Goal: Obtain resource: Download file/media

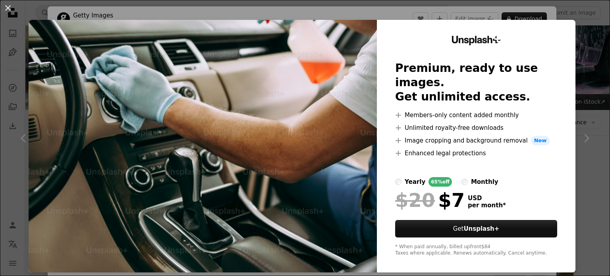
scroll to position [437, 0]
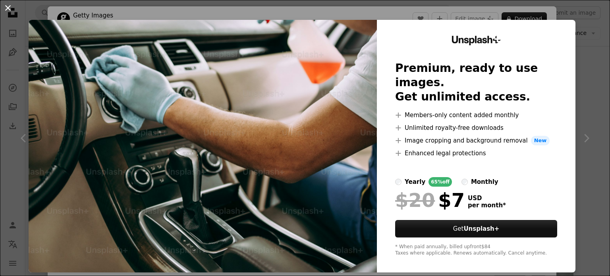
click at [9, 8] on button "An X shape" at bounding box center [8, 8] width 10 height 10
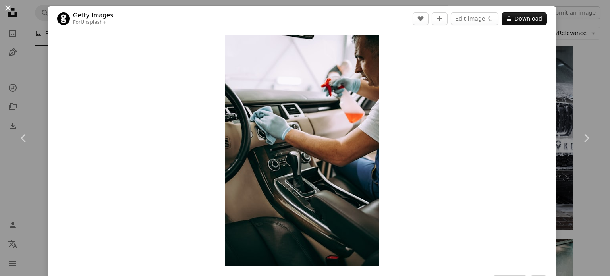
click at [5, 7] on button "An X shape" at bounding box center [8, 8] width 10 height 10
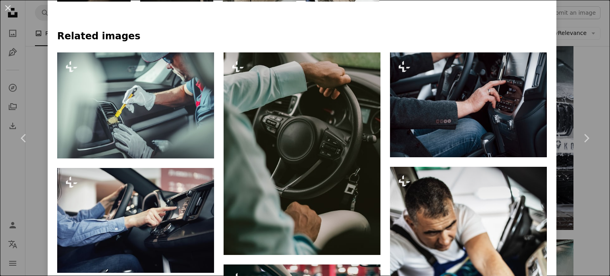
scroll to position [556, 0]
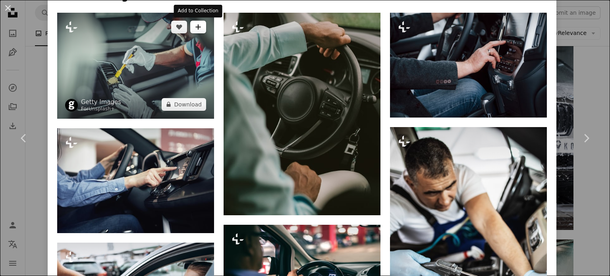
click at [198, 32] on button "A plus sign" at bounding box center [198, 27] width 16 height 13
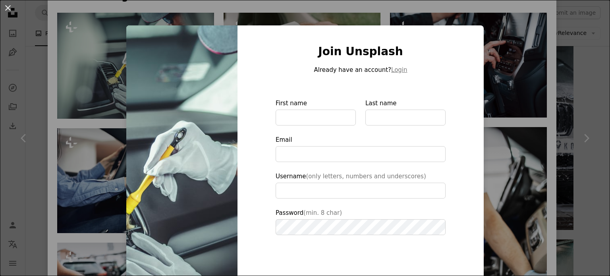
click at [96, 62] on div "An X shape Join Unsplash Already have an account? Login First name Last name Em…" at bounding box center [305, 138] width 610 height 276
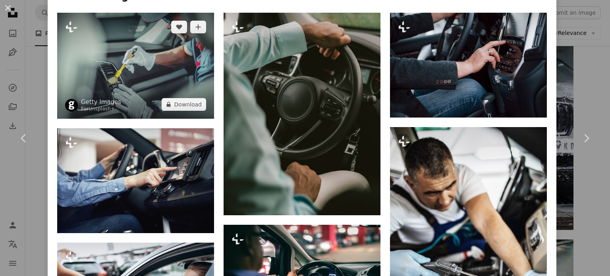
click at [141, 78] on img at bounding box center [135, 66] width 157 height 106
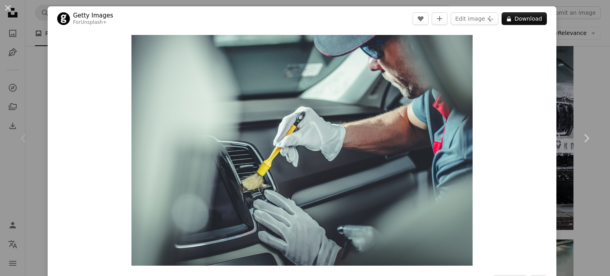
click at [589, 69] on div "An X shape Chevron left Chevron right Getty Images For Unsplash+ A heart A plus…" at bounding box center [305, 138] width 610 height 276
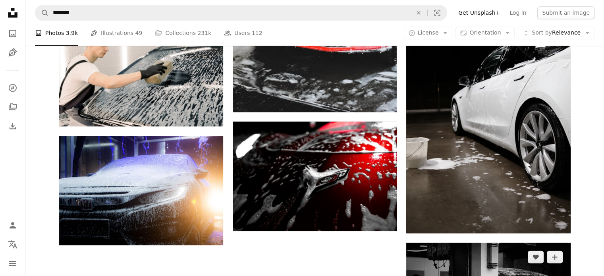
scroll to position [1072, 0]
